Goal: Register for event/course

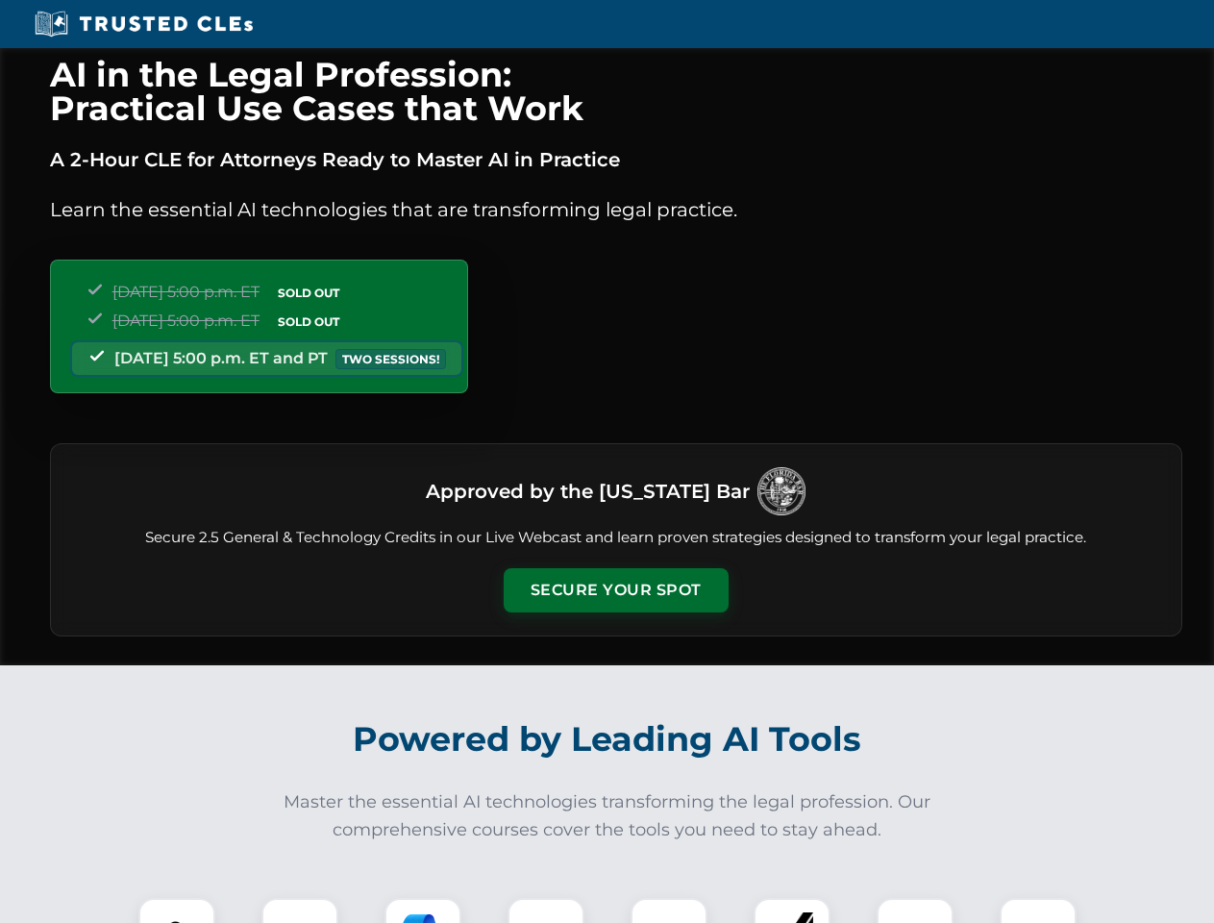
click at [615, 590] on button "Secure Your Spot" at bounding box center [616, 590] width 225 height 44
click at [177, 911] on img at bounding box center [177, 937] width 56 height 56
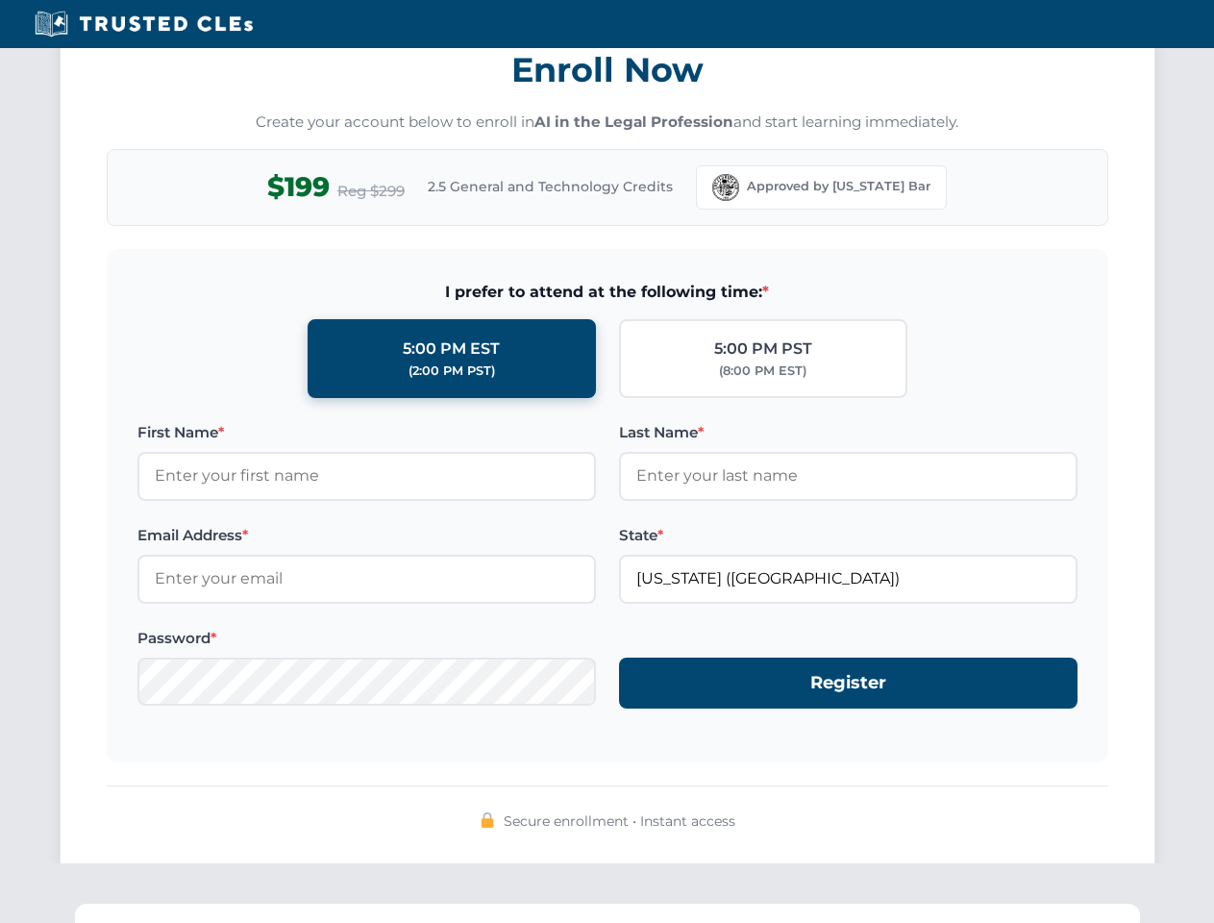
scroll to position [1887, 0]
